Goal: Task Accomplishment & Management: Manage account settings

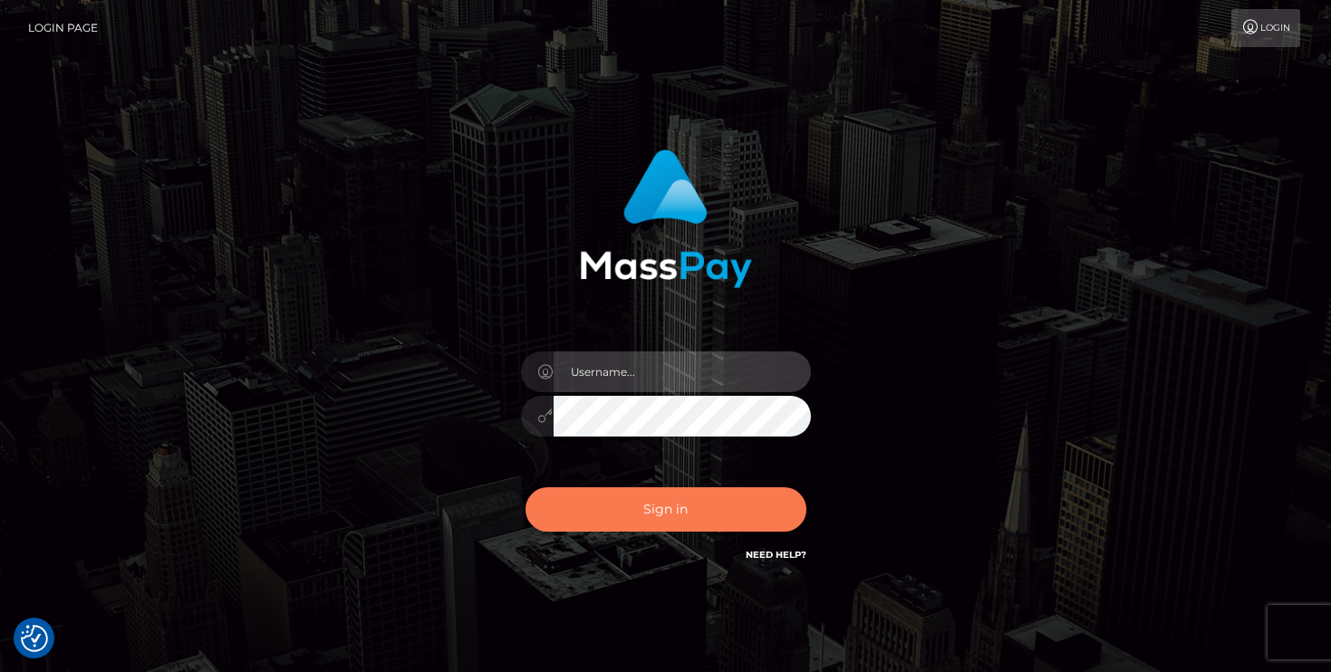
type input "mariolabugaj"
click at [669, 510] on button "Sign in" at bounding box center [666, 510] width 281 height 44
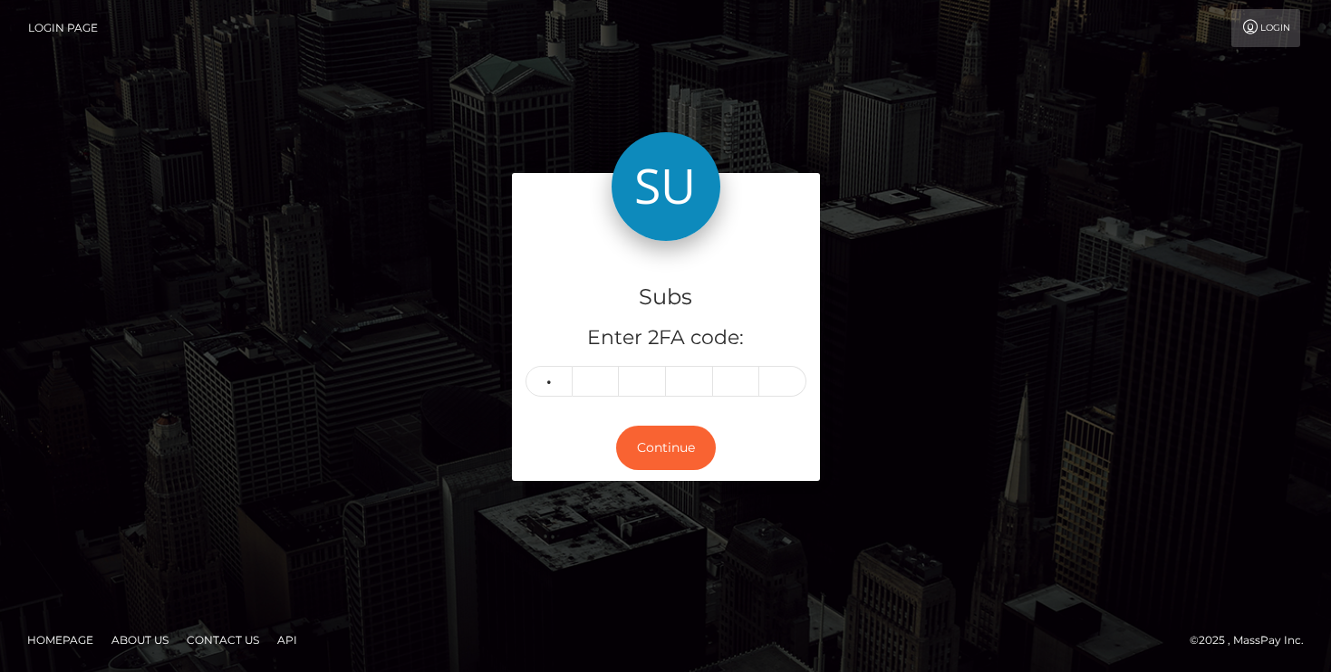
type input "3"
type input "0"
type input "2"
type input "8"
type input "9"
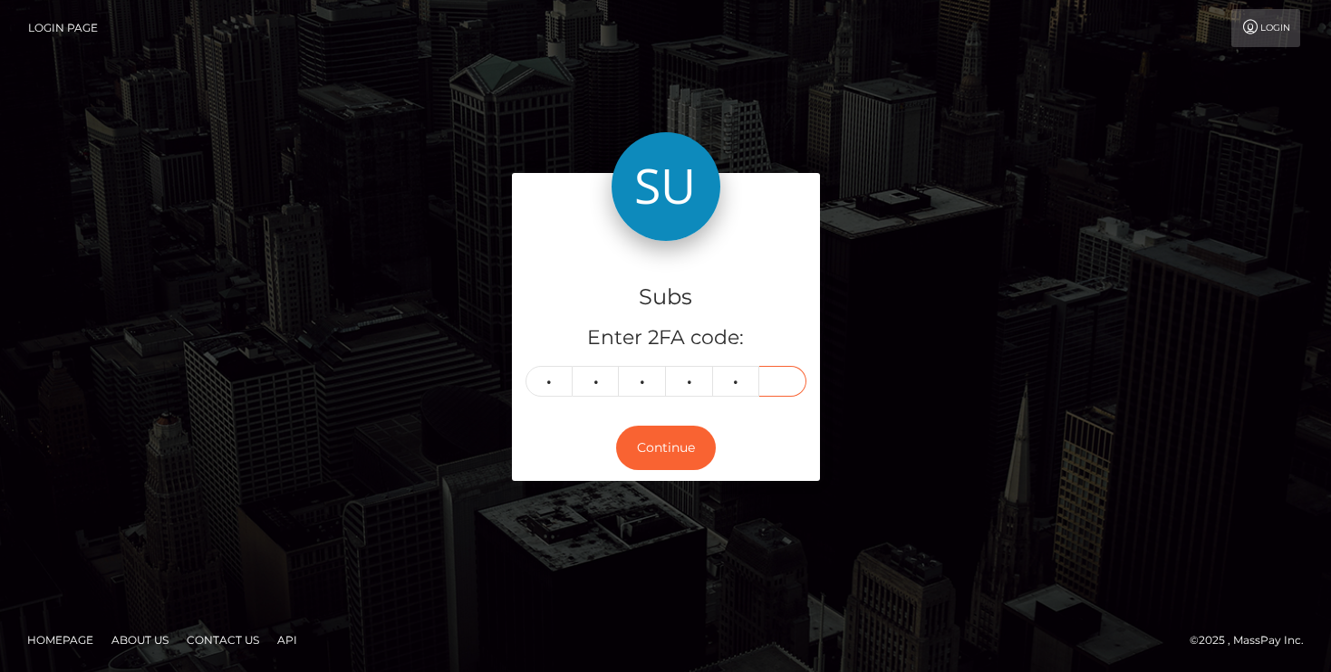
type input "4"
